Goal: Find specific page/section: Find specific page/section

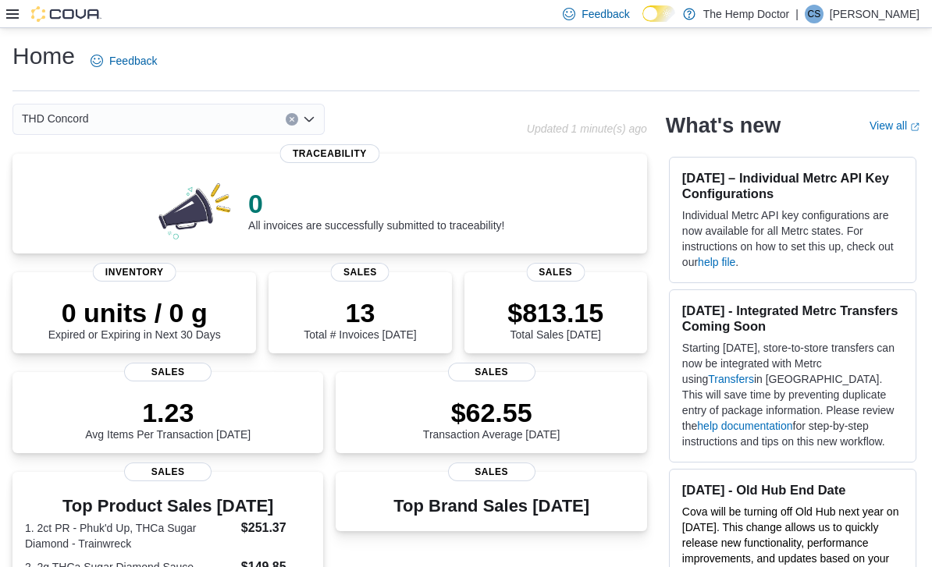
click at [311, 122] on icon "Open list of options" at bounding box center [308, 119] width 9 height 5
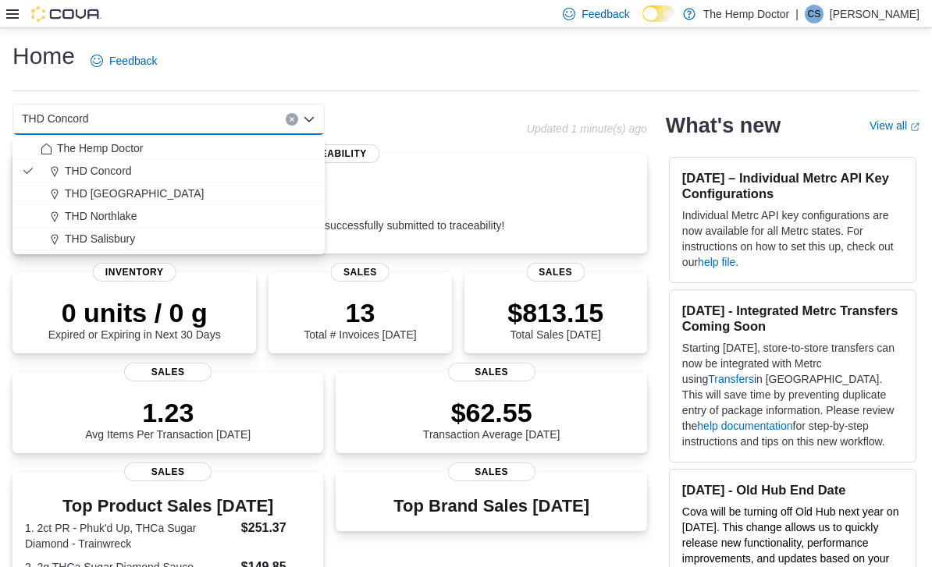
click at [143, 200] on span "THD [GEOGRAPHIC_DATA]" at bounding box center [134, 194] width 139 height 16
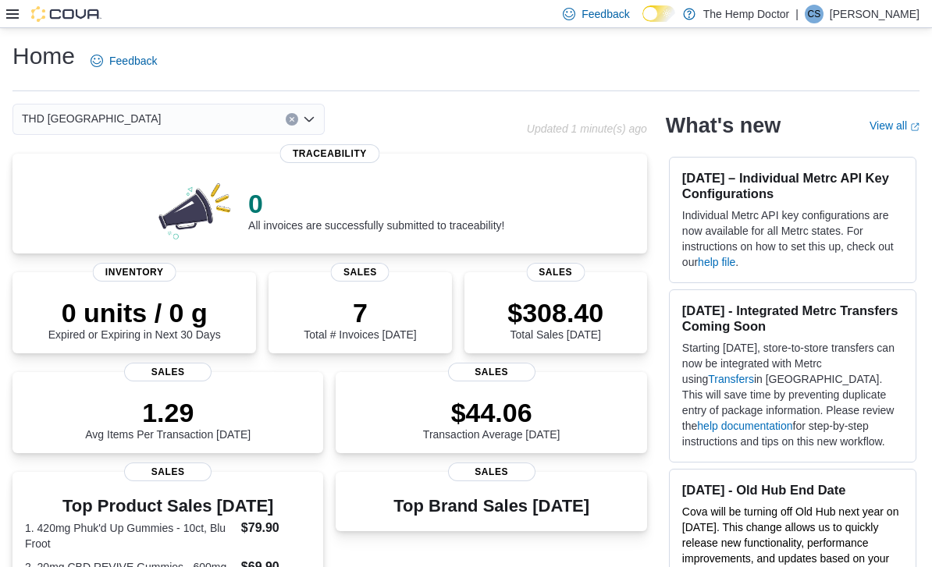
click at [315, 126] on icon "Open list of options" at bounding box center [309, 119] width 12 height 12
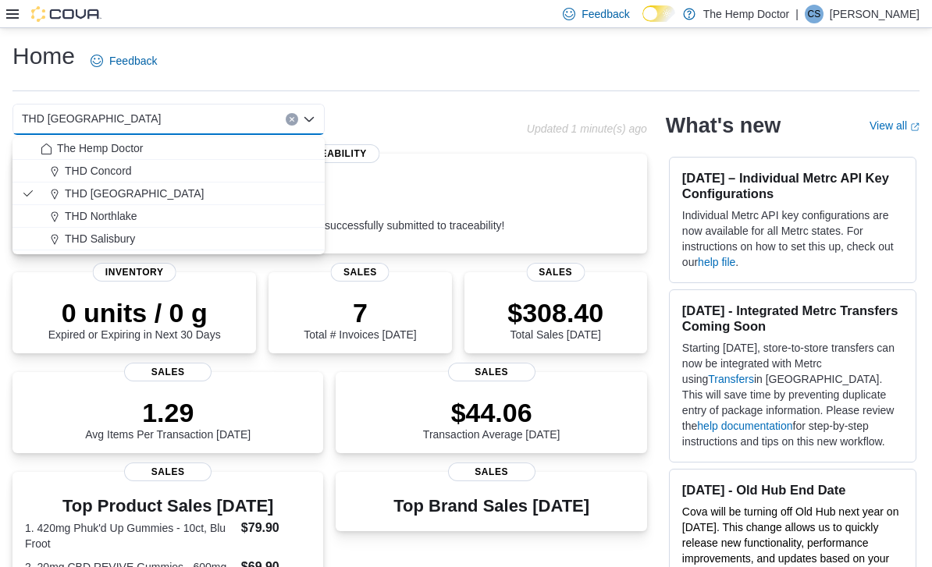
click at [128, 211] on span "THD Northlake" at bounding box center [101, 216] width 73 height 16
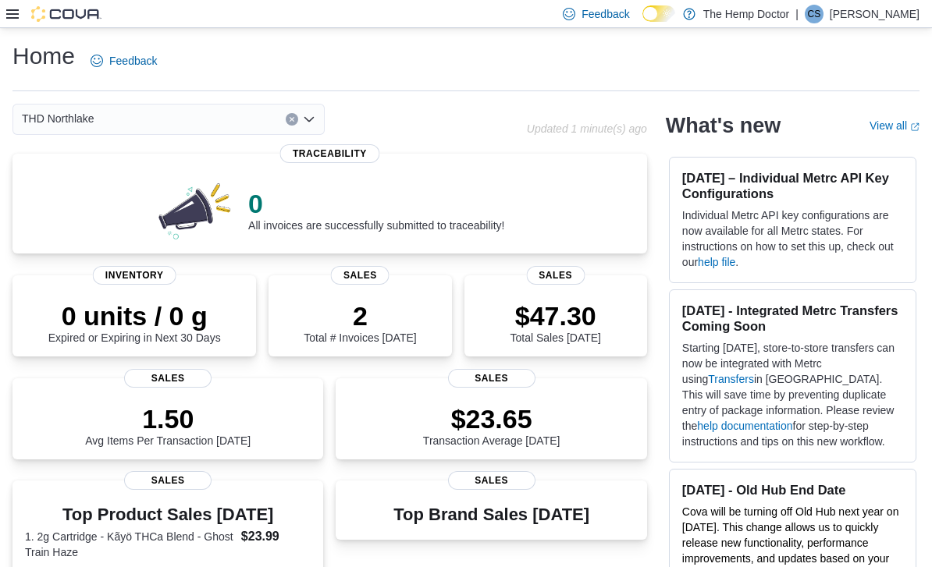
click at [315, 128] on div "THD Northlake Combo box. Selected. THD [GEOGRAPHIC_DATA]. Press Backspace to de…" at bounding box center [168, 119] width 312 height 31
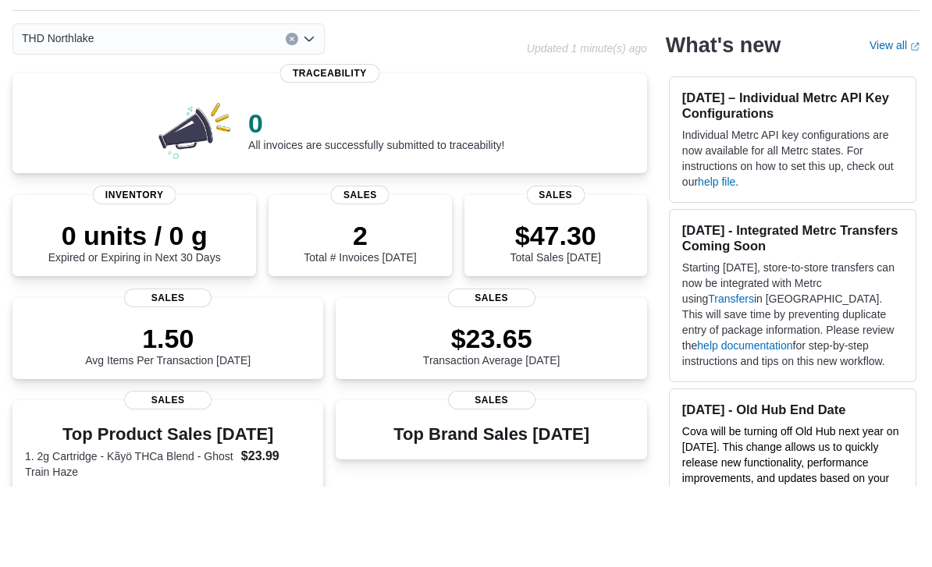
click at [315, 104] on div "THD Northlake Combo box. Selected. THD [GEOGRAPHIC_DATA]. Press Backspace to de…" at bounding box center [168, 119] width 312 height 31
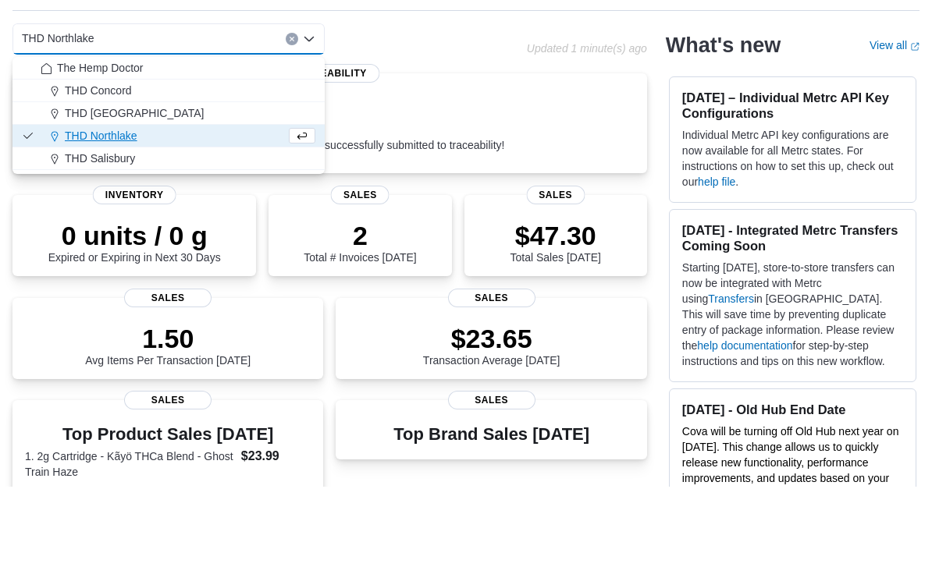
click at [123, 231] on span "THD Salisbury" at bounding box center [100, 239] width 70 height 16
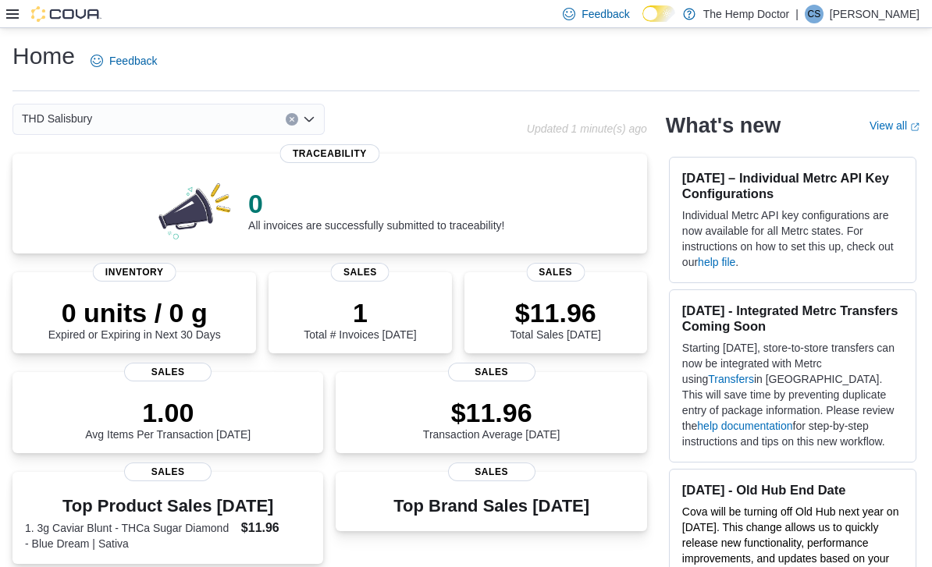
click at [314, 128] on div "THD Salisbury Combo box. Selected. THD [GEOGRAPHIC_DATA]. Press Backspace to de…" at bounding box center [168, 119] width 312 height 31
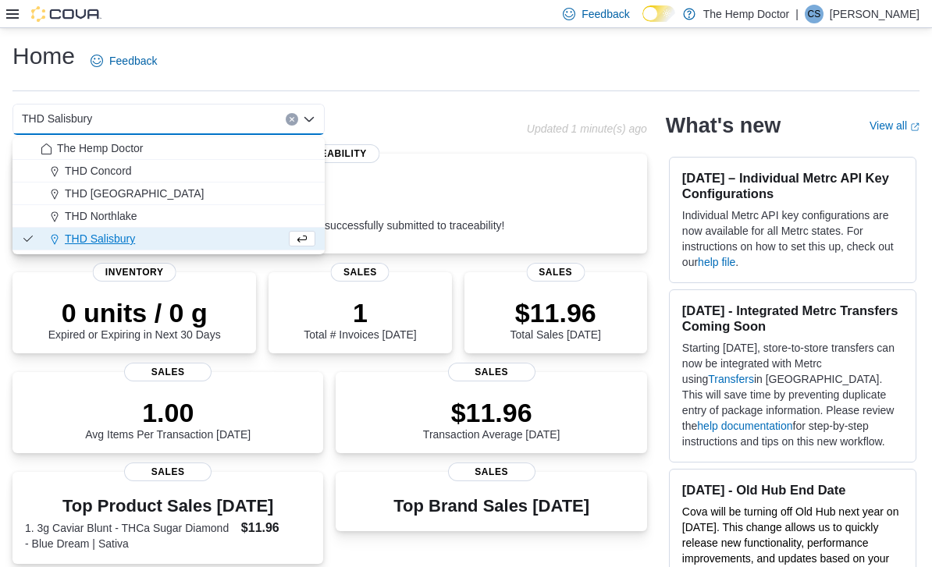
click at [149, 148] on div "The Hemp Doctor" at bounding box center [178, 149] width 275 height 16
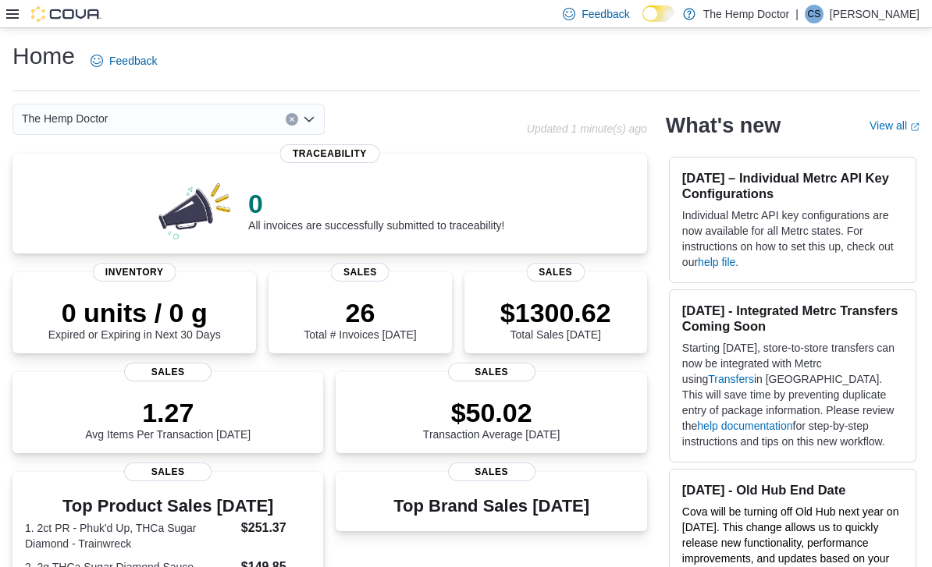
click at [314, 131] on div "The Hemp Doctor" at bounding box center [168, 119] width 312 height 31
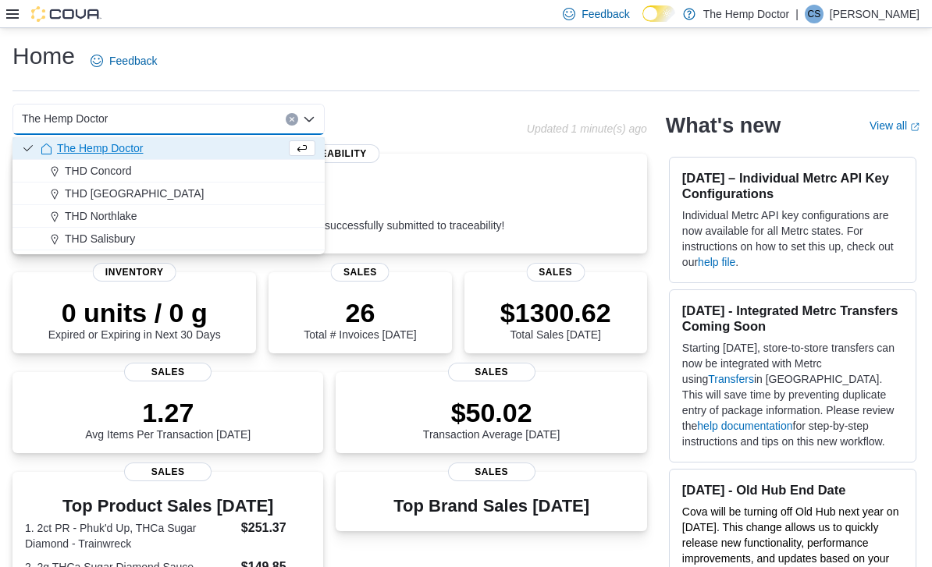
click at [138, 172] on div "THD Concord" at bounding box center [178, 171] width 275 height 16
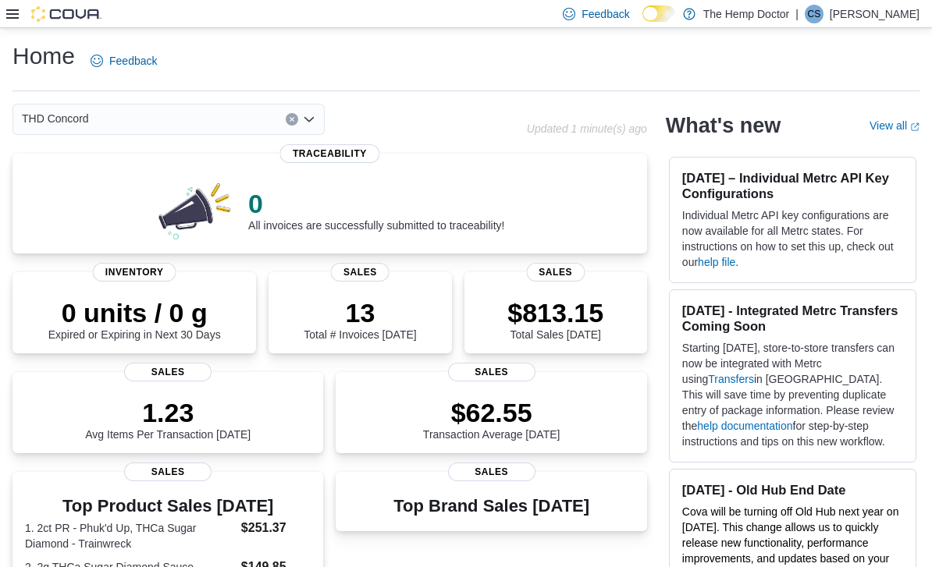
click at [311, 131] on div "THD Concord Combo box. Selected. THD Concord. Press Backspace to delete THD Con…" at bounding box center [168, 119] width 312 height 31
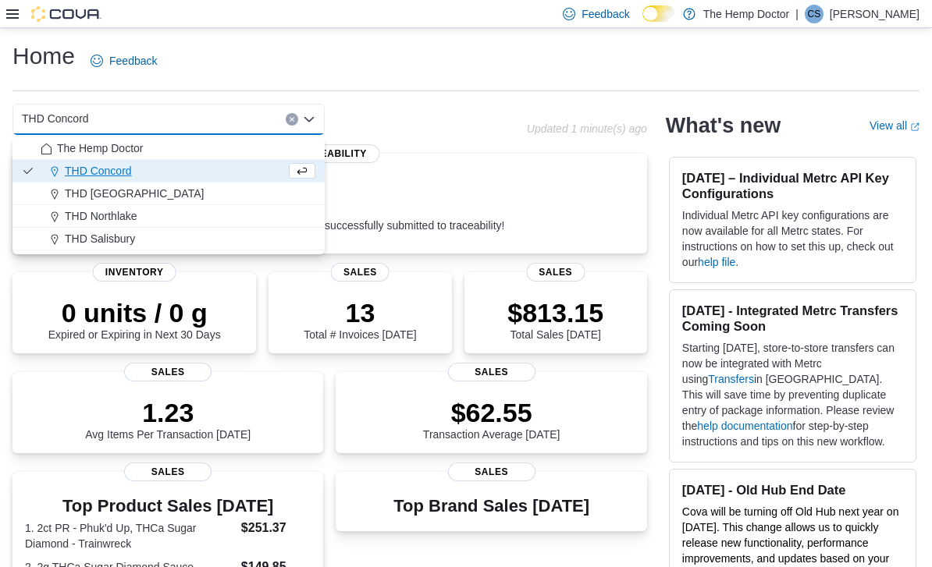
click at [133, 197] on span "THD [GEOGRAPHIC_DATA]" at bounding box center [134, 194] width 139 height 16
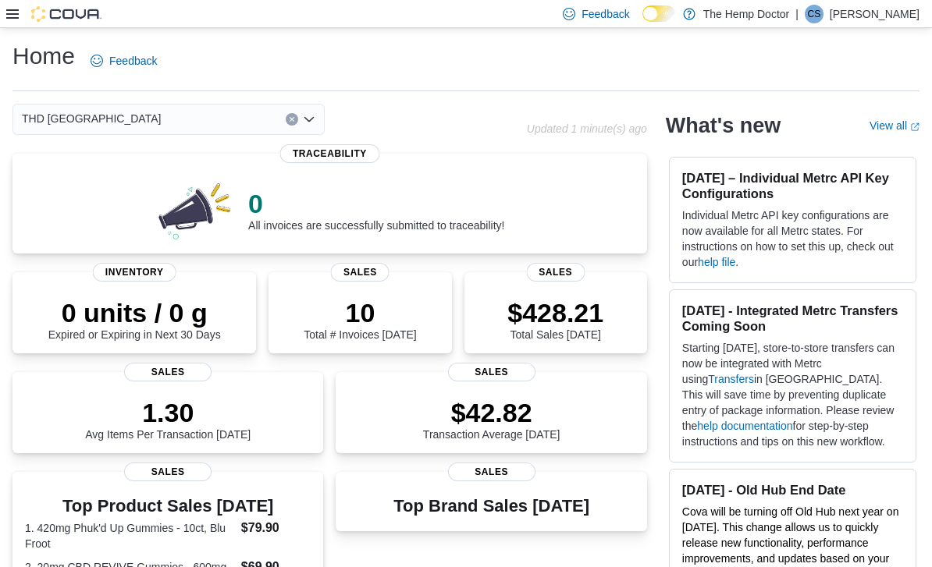
click at [311, 126] on icon "Open list of options" at bounding box center [309, 119] width 12 height 12
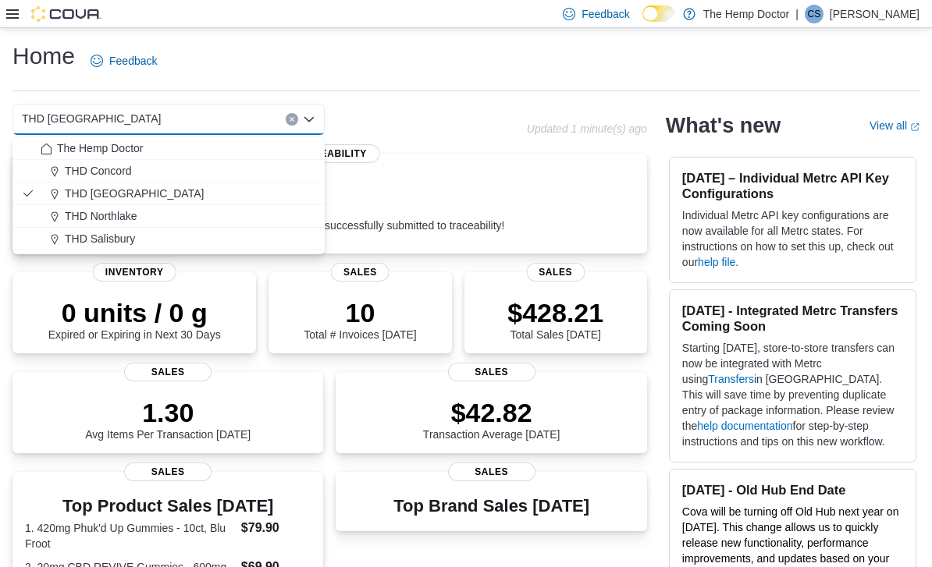
click at [127, 219] on span "THD Northlake" at bounding box center [101, 216] width 73 height 16
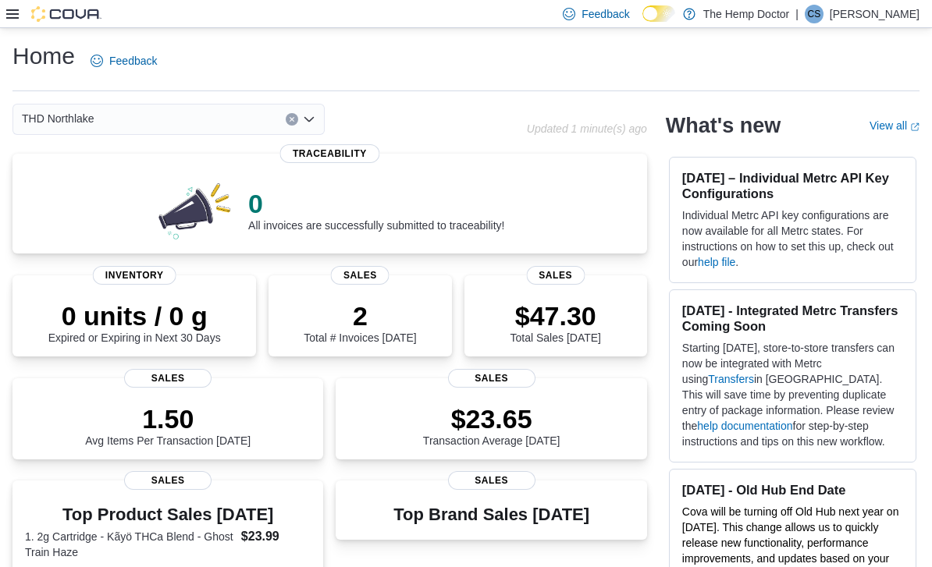
click at [310, 135] on div "THD Northlake Combo box. Selected. THD [GEOGRAPHIC_DATA]. Press Backspace to de…" at bounding box center [168, 119] width 312 height 31
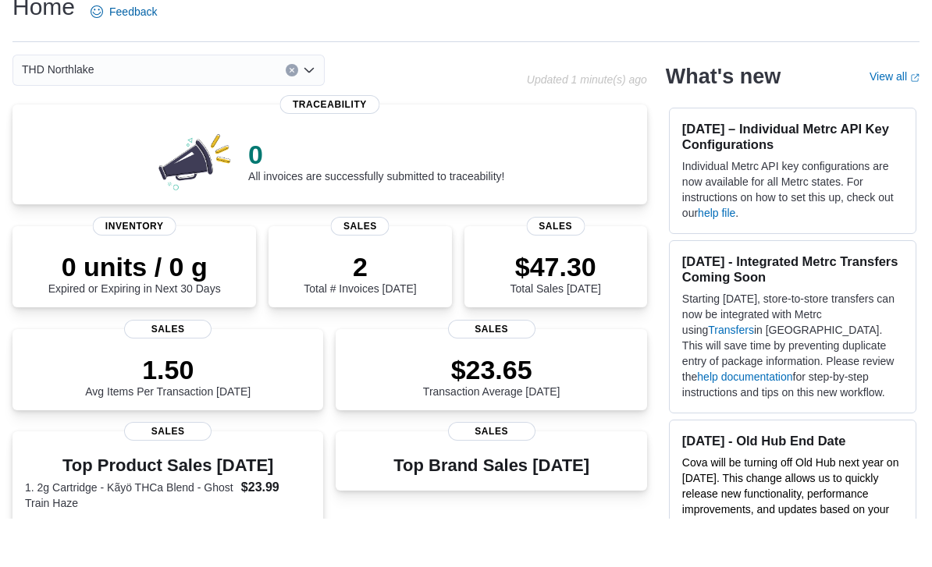
click at [308, 117] on icon "Open list of options" at bounding box center [308, 119] width 9 height 5
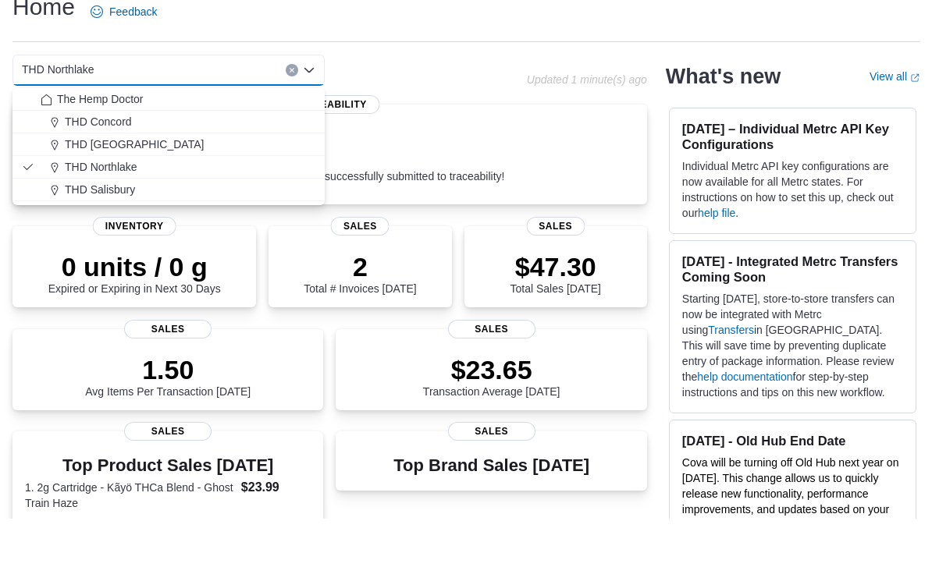
click at [118, 228] on button "THD Salisbury" at bounding box center [168, 239] width 312 height 23
